Goal: Task Accomplishment & Management: Manage account settings

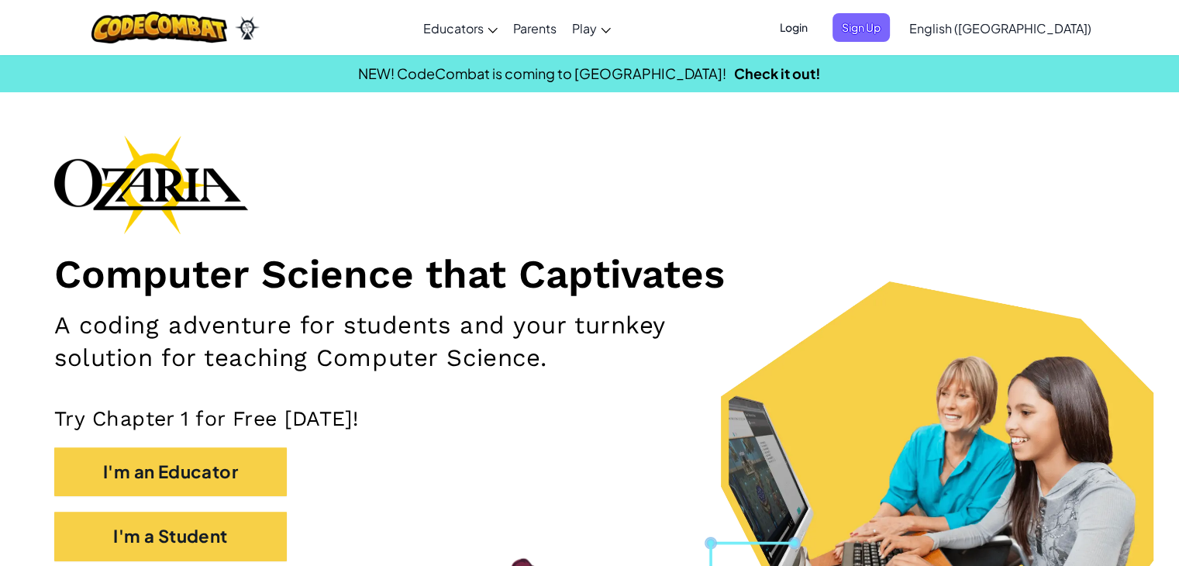
click at [817, 19] on span "Login" at bounding box center [794, 27] width 47 height 29
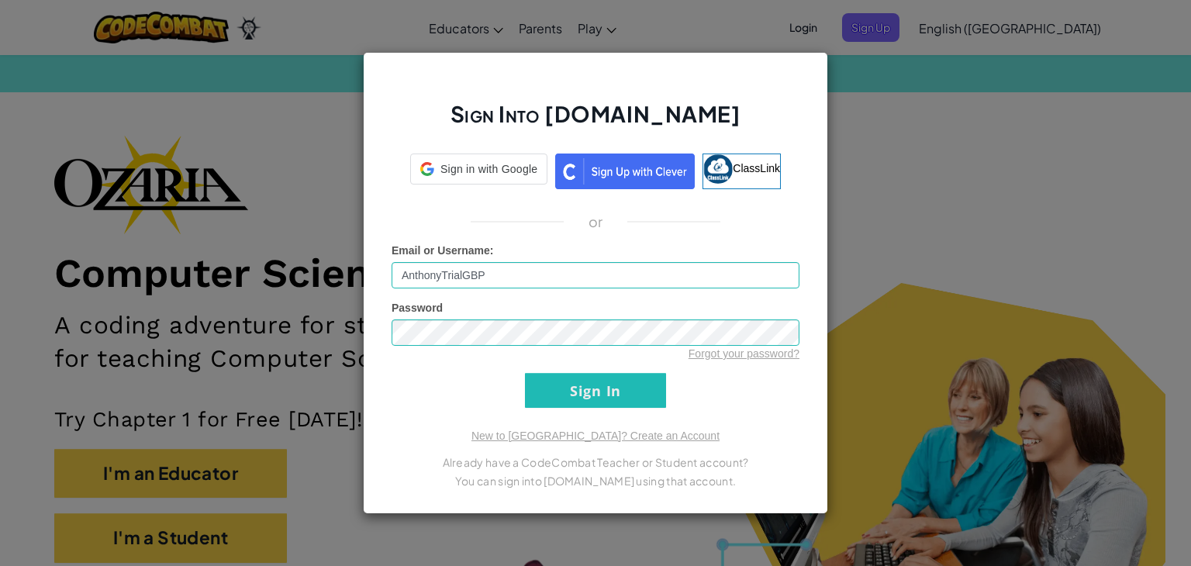
click at [605, 268] on div "Email or Username : AnthonyTrialGBP" at bounding box center [596, 266] width 408 height 46
click at [605, 268] on input "AnthonyTrialGBP" at bounding box center [596, 275] width 408 height 26
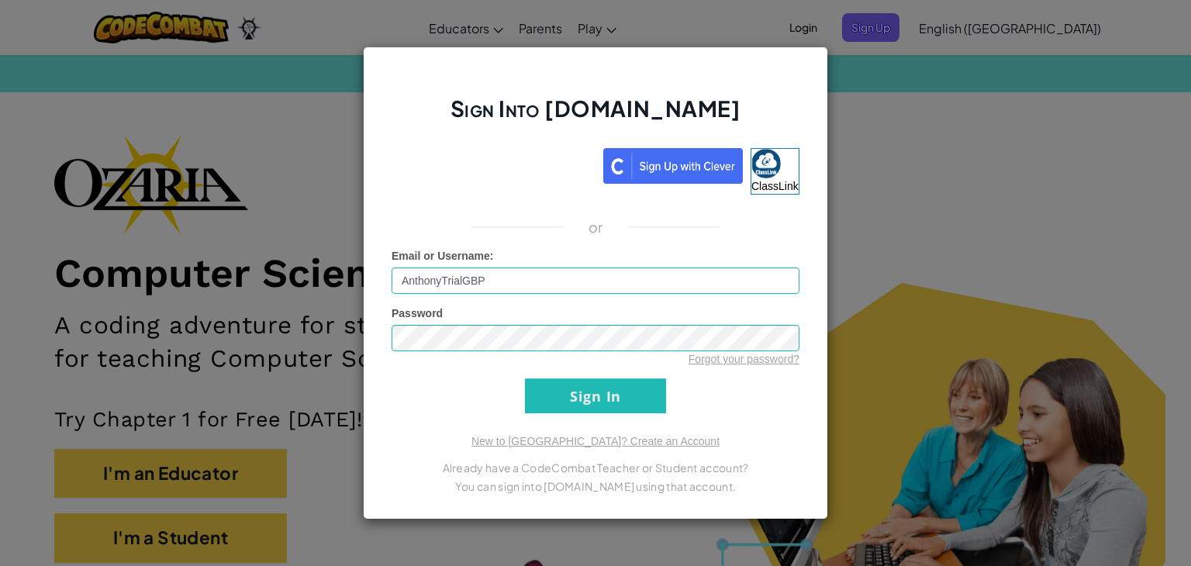
click at [605, 268] on input "AnthonyTrialGBP" at bounding box center [596, 281] width 408 height 26
type input "IsabellaCCWD"
click at [637, 391] on input "Sign In" at bounding box center [595, 395] width 141 height 35
